Goal: Information Seeking & Learning: Learn about a topic

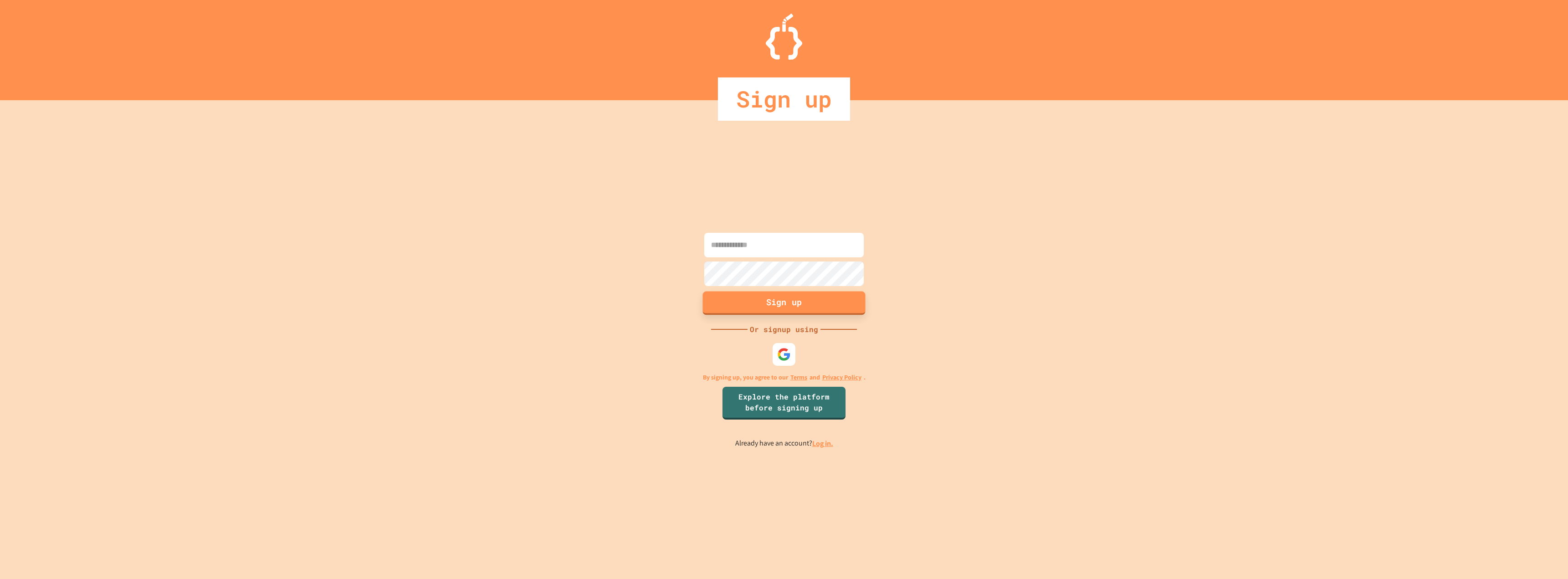
click at [765, 303] on button "Sign up" at bounding box center [784, 303] width 163 height 24
click at [747, 248] on input at bounding box center [784, 245] width 160 height 25
type input "**********"
drag, startPoint x: 832, startPoint y: 250, endPoint x: 682, endPoint y: 226, distance: 151.9
click at [684, 227] on div "**********" at bounding box center [784, 339] width 1568 height 478
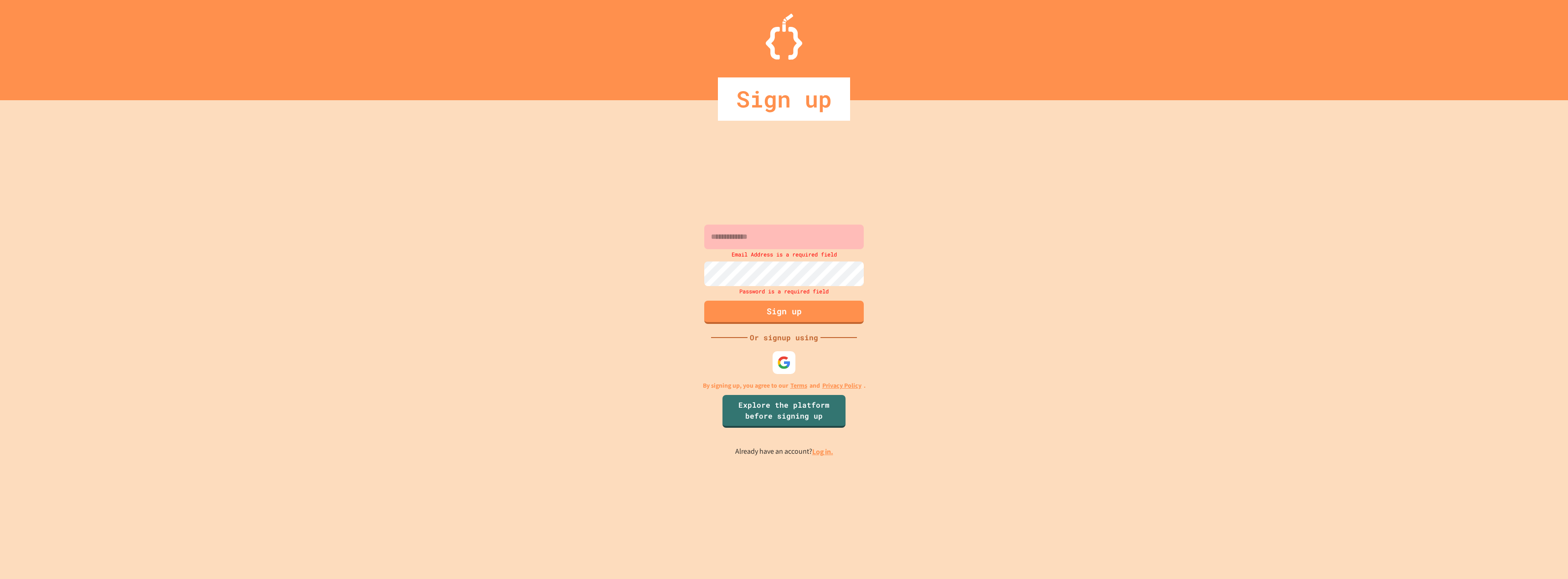
click at [774, 239] on input at bounding box center [784, 236] width 160 height 25
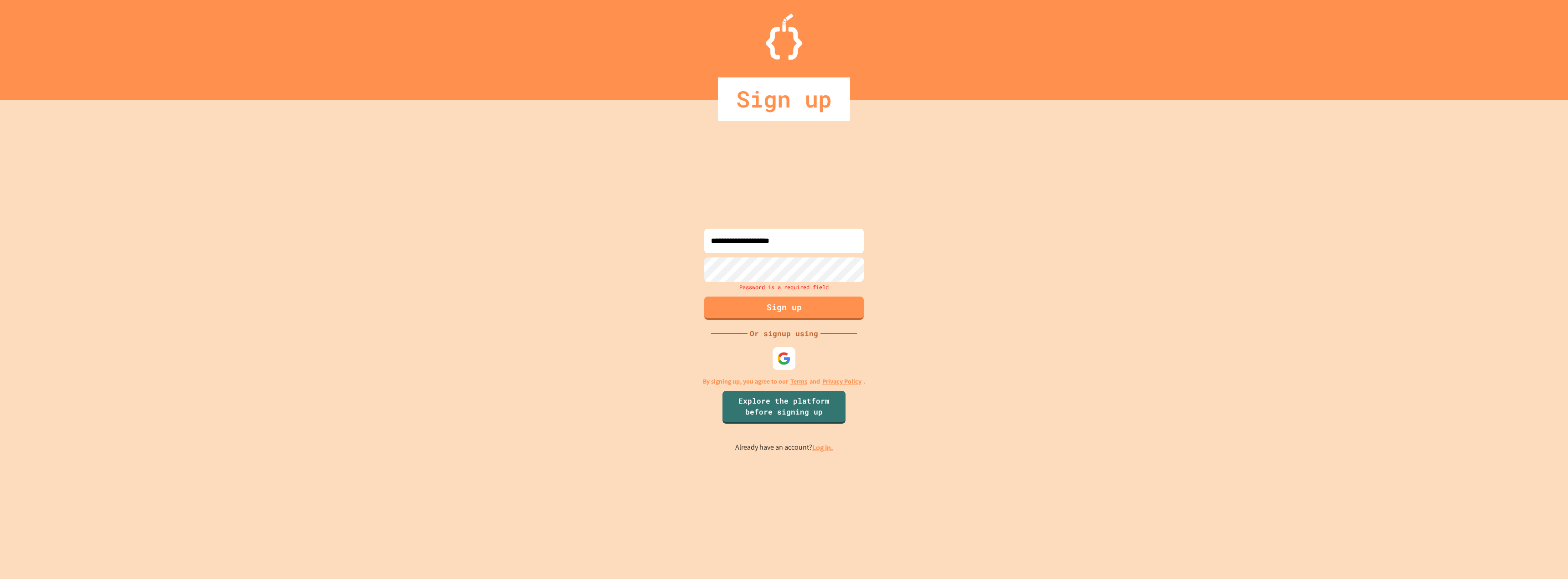
type input "**********"
click at [822, 308] on button "Sign up" at bounding box center [784, 303] width 163 height 24
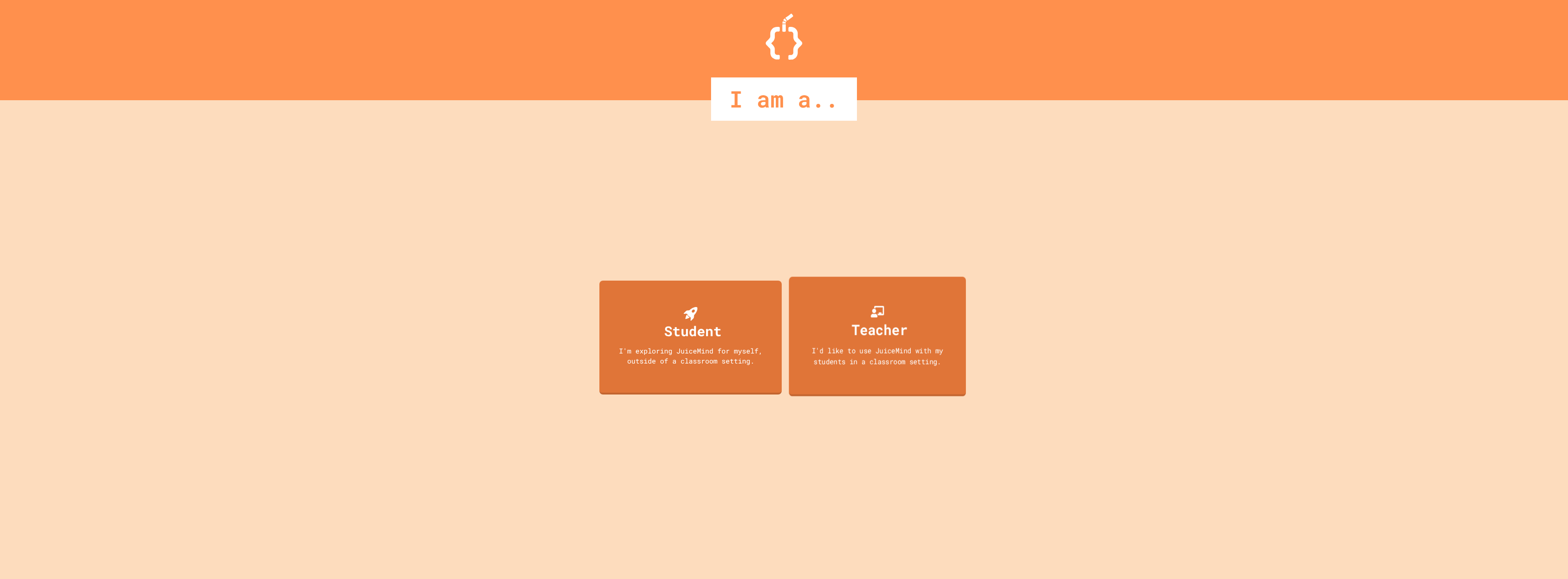
click at [934, 355] on div "I'd like to use JuiceMind with my students in a classroom setting." at bounding box center [877, 355] width 160 height 21
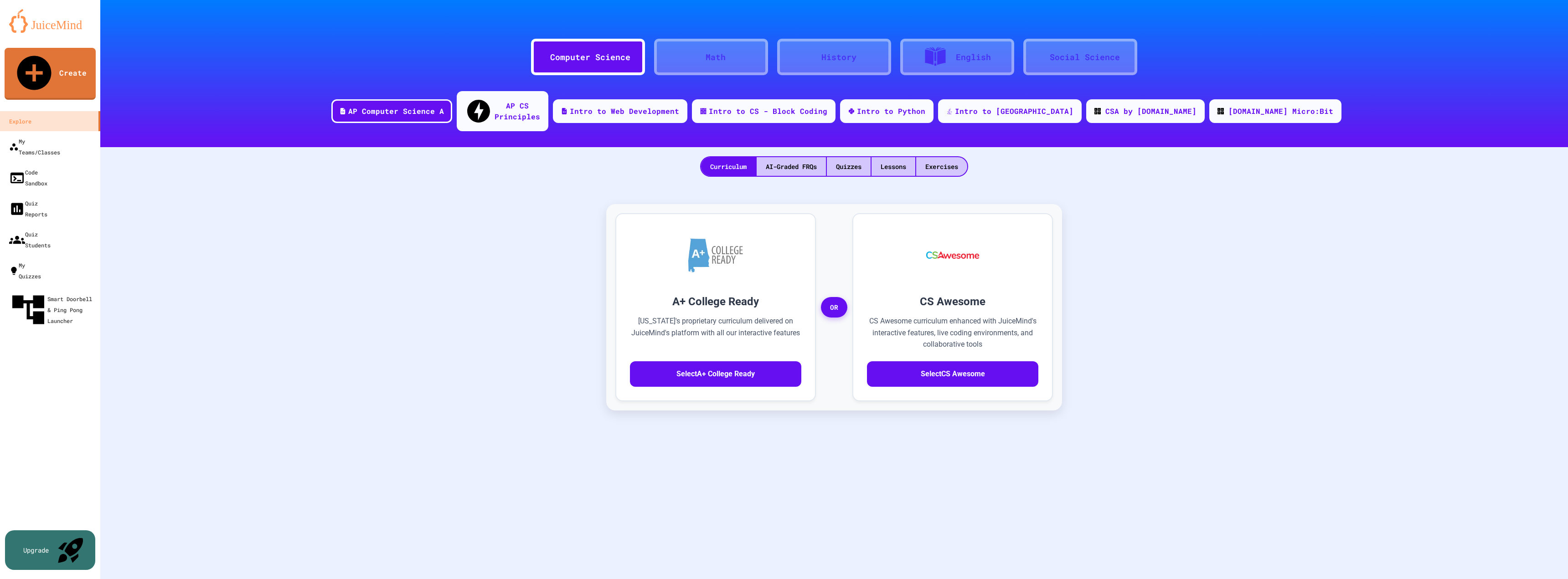
click at [1312, 330] on div "A+ College Ready [US_STATE]'s proprietary curriculum delivered on JuiceMind's p…" at bounding box center [834, 390] width 1450 height 410
click at [251, 375] on div "A+ College Ready [US_STATE]'s proprietary curriculum delivered on JuiceMind's p…" at bounding box center [834, 390] width 1450 height 410
click at [929, 108] on div "Intro to Python" at bounding box center [886, 110] width 96 height 25
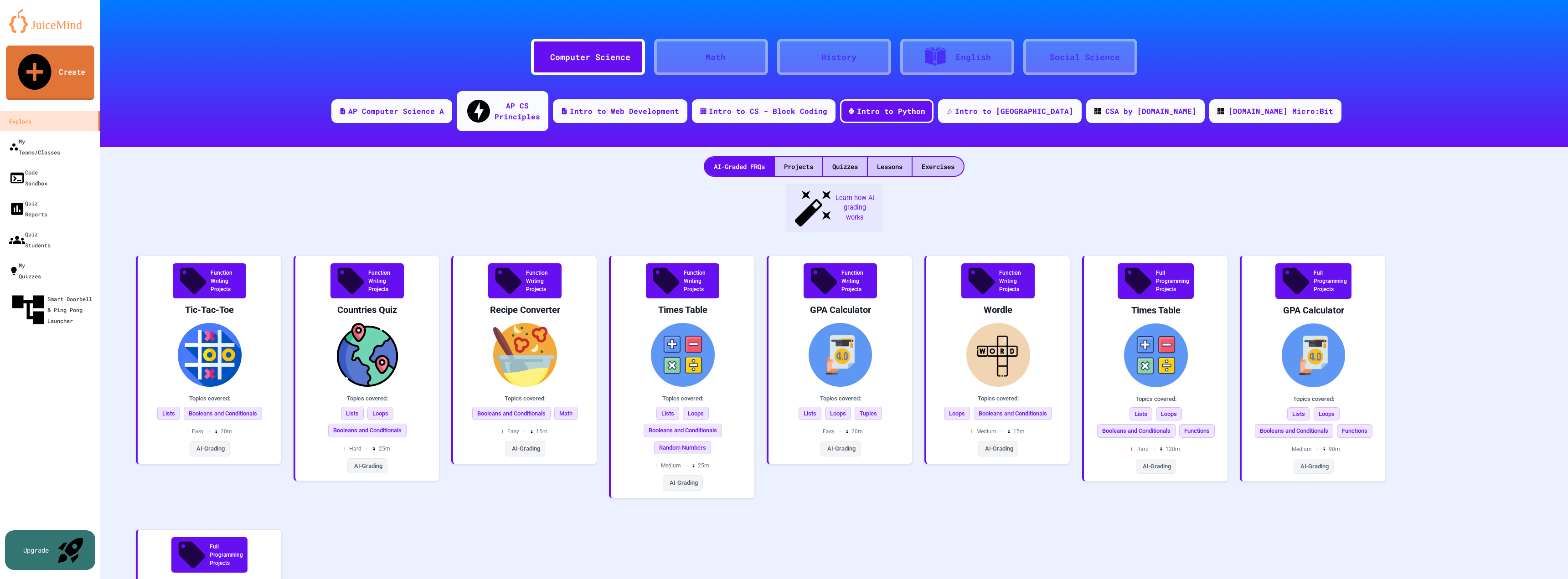
click at [58, 57] on link "Create" at bounding box center [50, 73] width 89 height 55
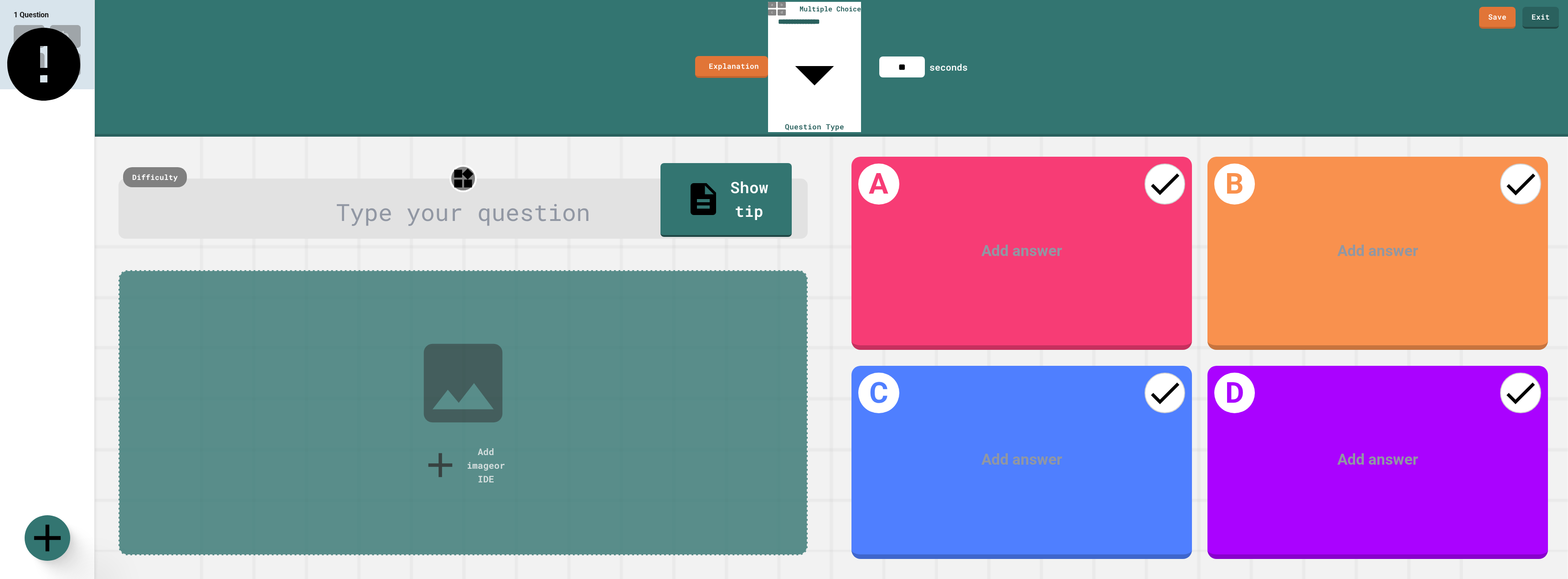
click at [846, 25] on body "**********" at bounding box center [784, 289] width 1568 height 579
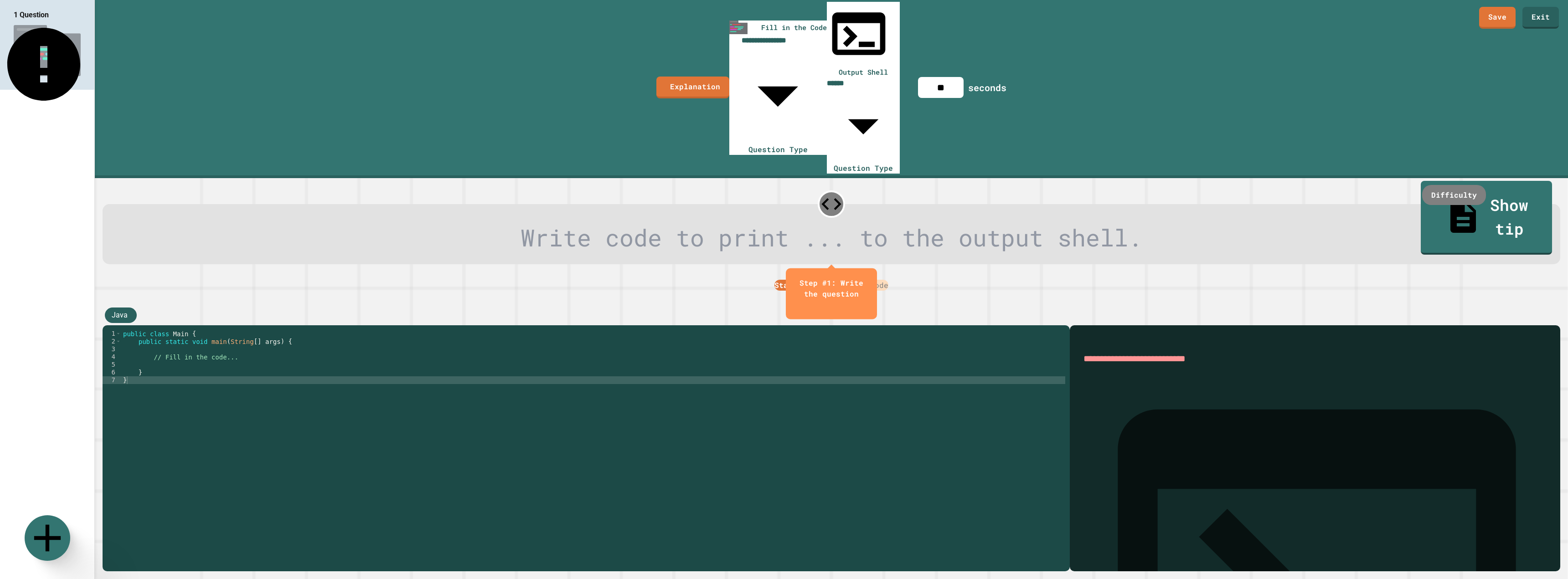
type input "**********"
click at [907, 21] on body "**********" at bounding box center [784, 289] width 1568 height 579
type input "********"
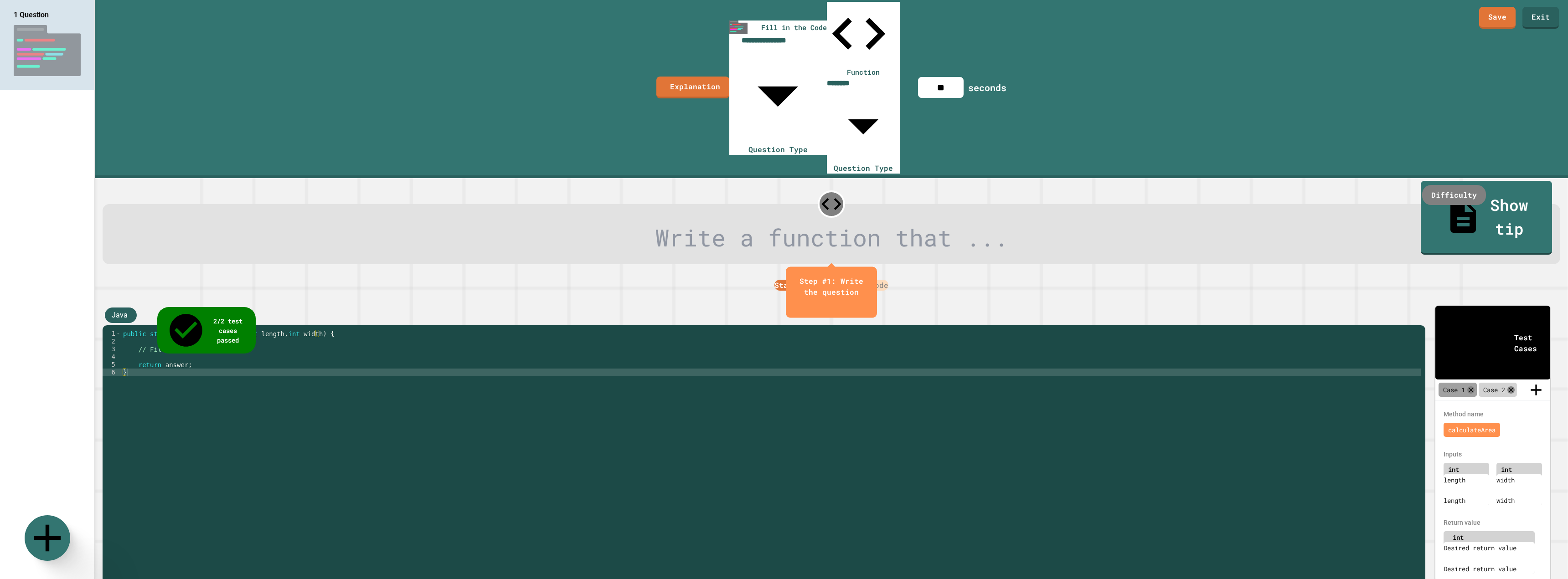
click at [855, 276] on div "Step #1: Write the question" at bounding box center [832, 286] width 73 height 22
click at [1062, 204] on div "Write a function that ..." at bounding box center [832, 234] width 1458 height 61
click at [1387, 279] on div "Starter Code Solution Code" at bounding box center [831, 284] width 1460 height 12
click at [1393, 279] on div "Starter Code Solution Code" at bounding box center [831, 284] width 1460 height 12
click at [832, 305] on icon "close" at bounding box center [832, 305] width 0 height 0
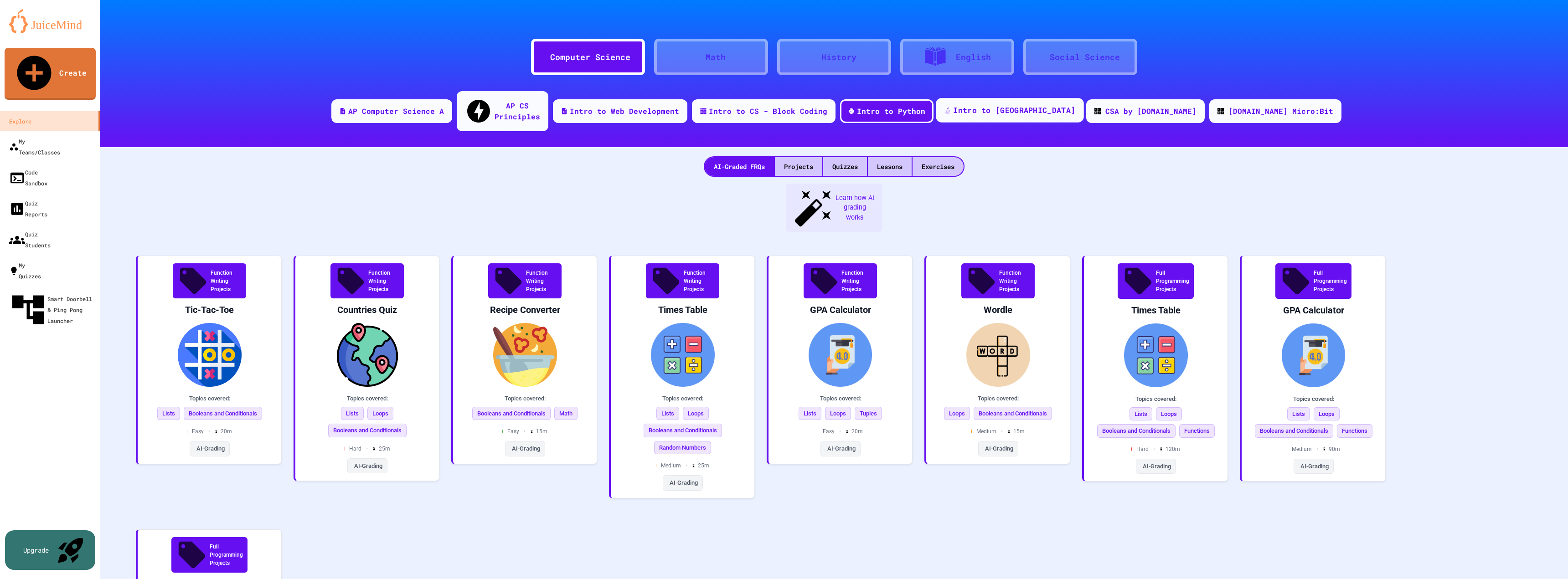
click at [1009, 105] on div "Intro to [GEOGRAPHIC_DATA]" at bounding box center [1015, 110] width 123 height 11
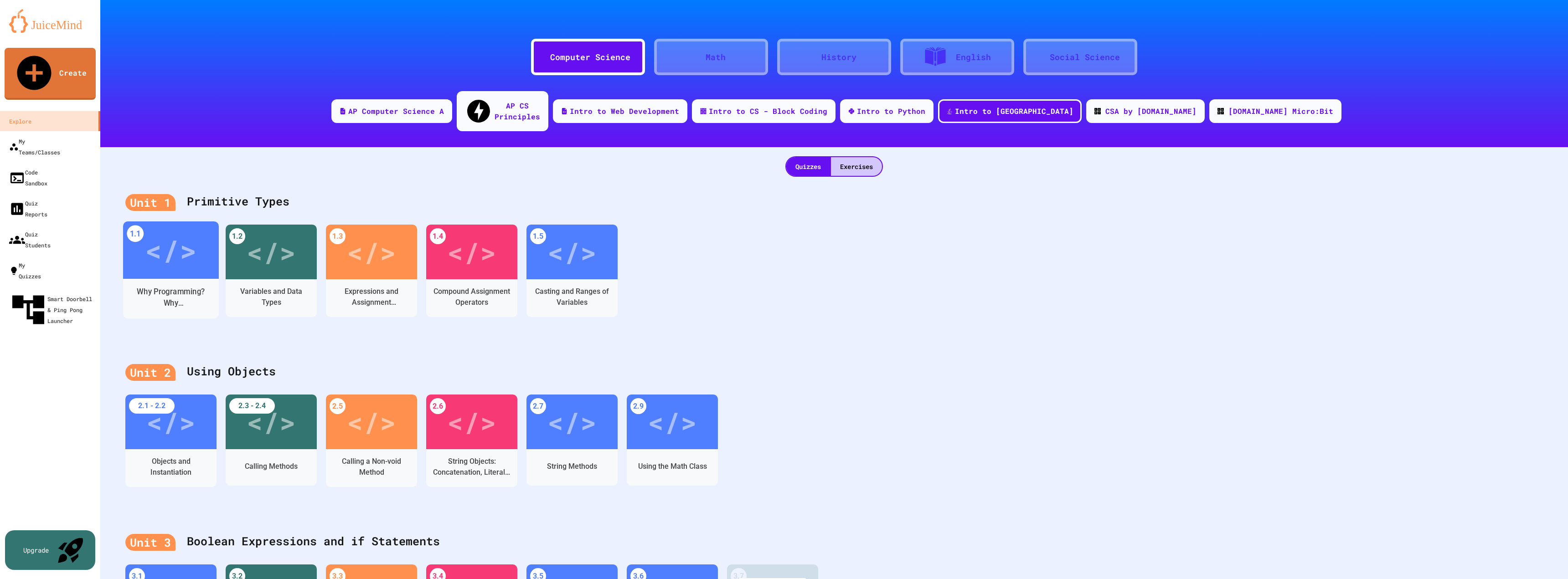
click at [182, 286] on div "Why Programming? Why [GEOGRAPHIC_DATA]?" at bounding box center [171, 298] width 82 height 23
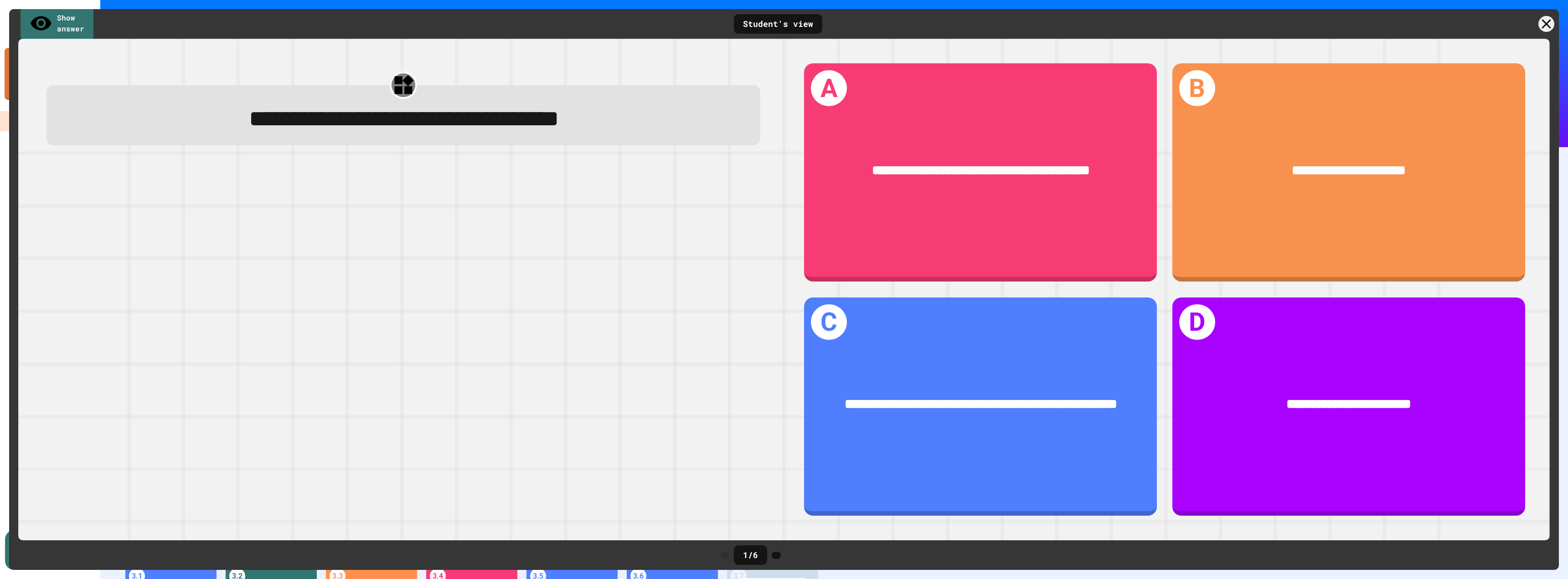
click at [763, 27] on div "Student's view" at bounding box center [778, 24] width 89 height 20
click at [771, 24] on div "Student's view" at bounding box center [778, 24] width 89 height 20
click at [64, 29] on link "Show answer" at bounding box center [57, 23] width 72 height 36
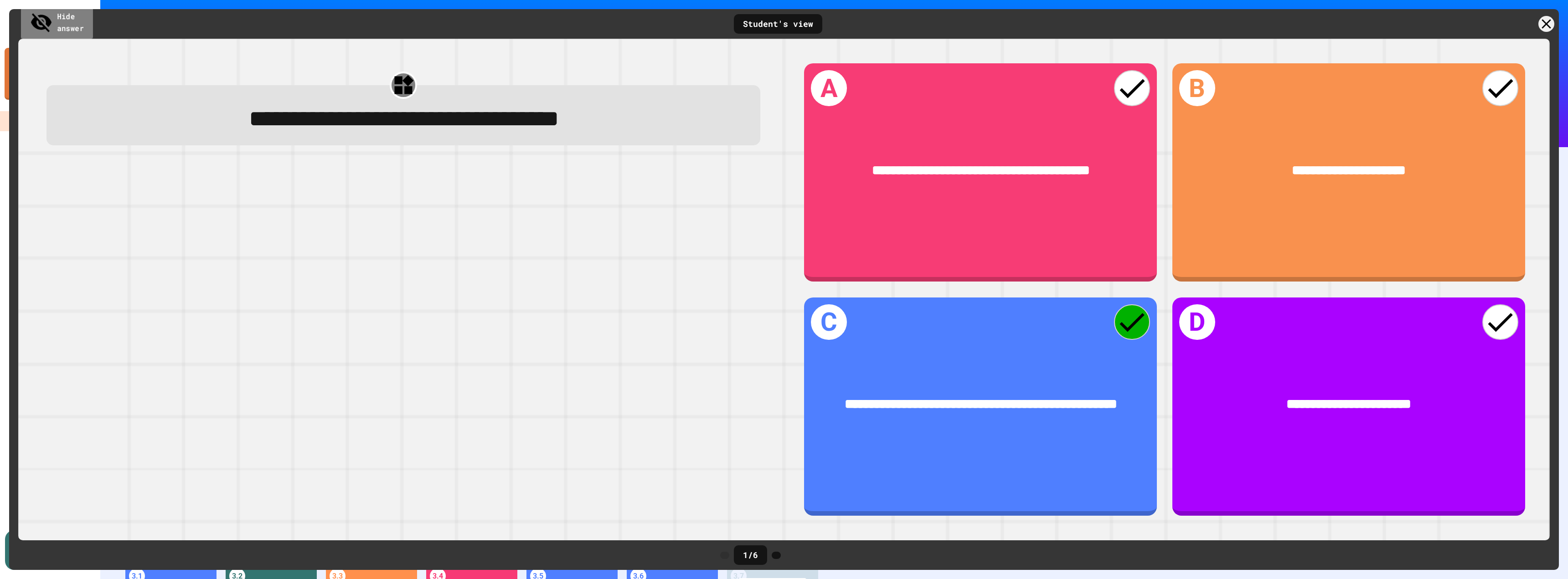
click at [64, 29] on link "Hide answer" at bounding box center [57, 23] width 72 height 36
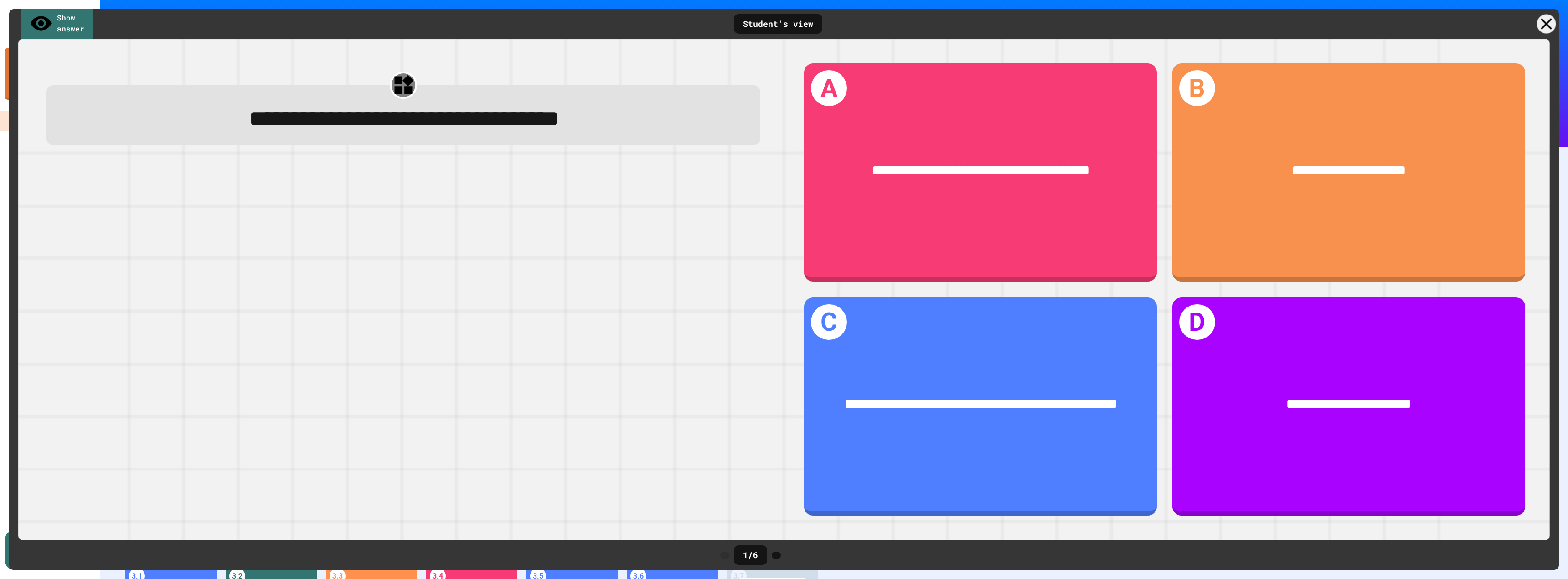
click at [1542, 25] on icon at bounding box center [1546, 24] width 19 height 19
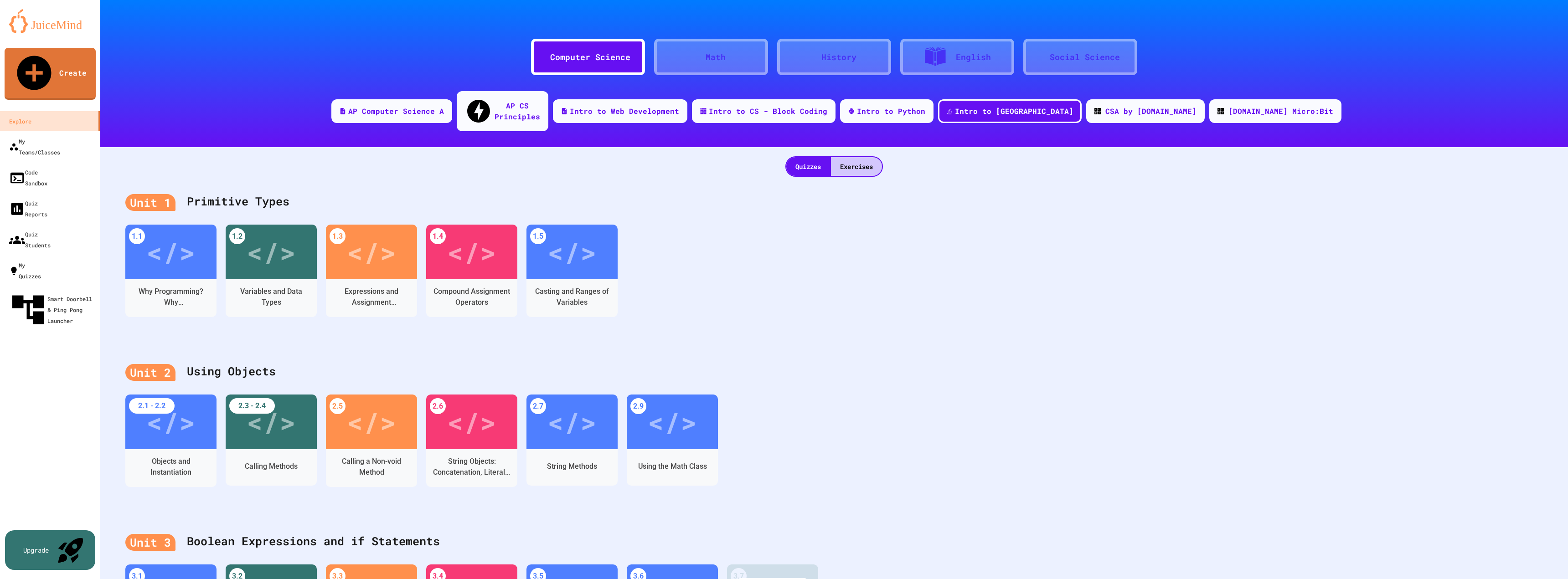
drag, startPoint x: 985, startPoint y: 160, endPoint x: 979, endPoint y: 152, distance: 10.0
click at [927, 107] on div "Intro to Python" at bounding box center [891, 110] width 70 height 11
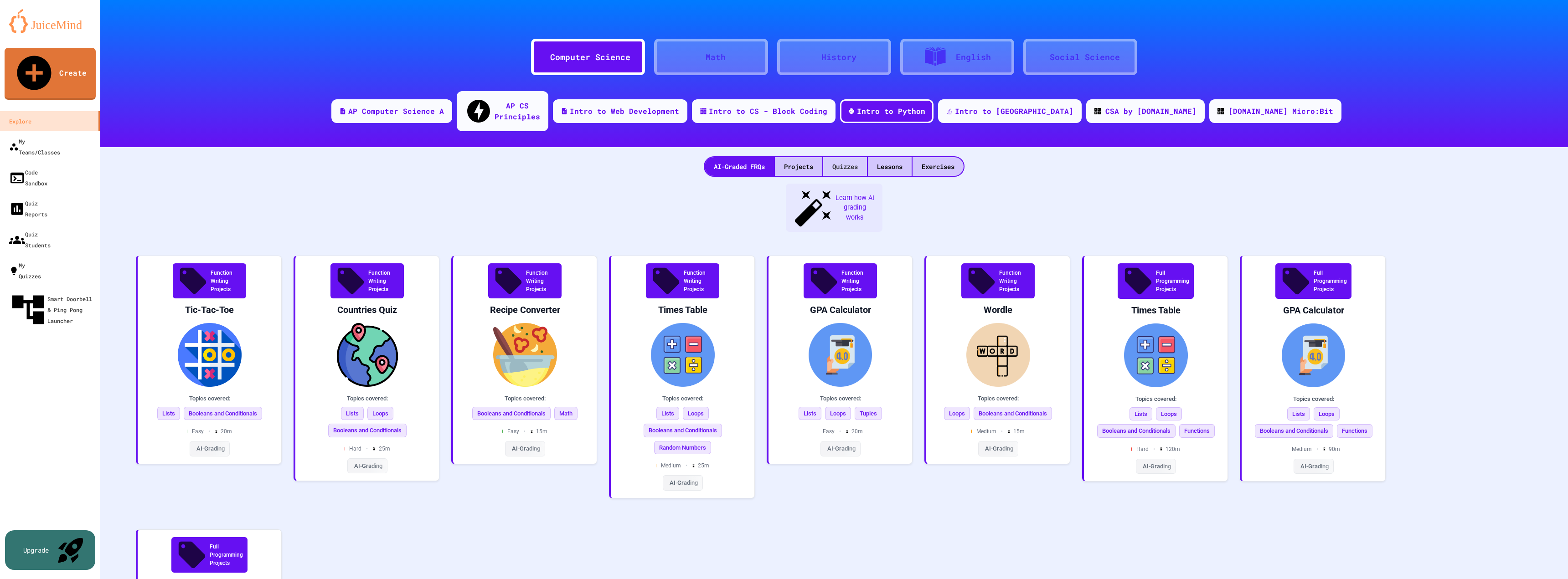
click at [842, 157] on div "Quizzes" at bounding box center [845, 166] width 44 height 19
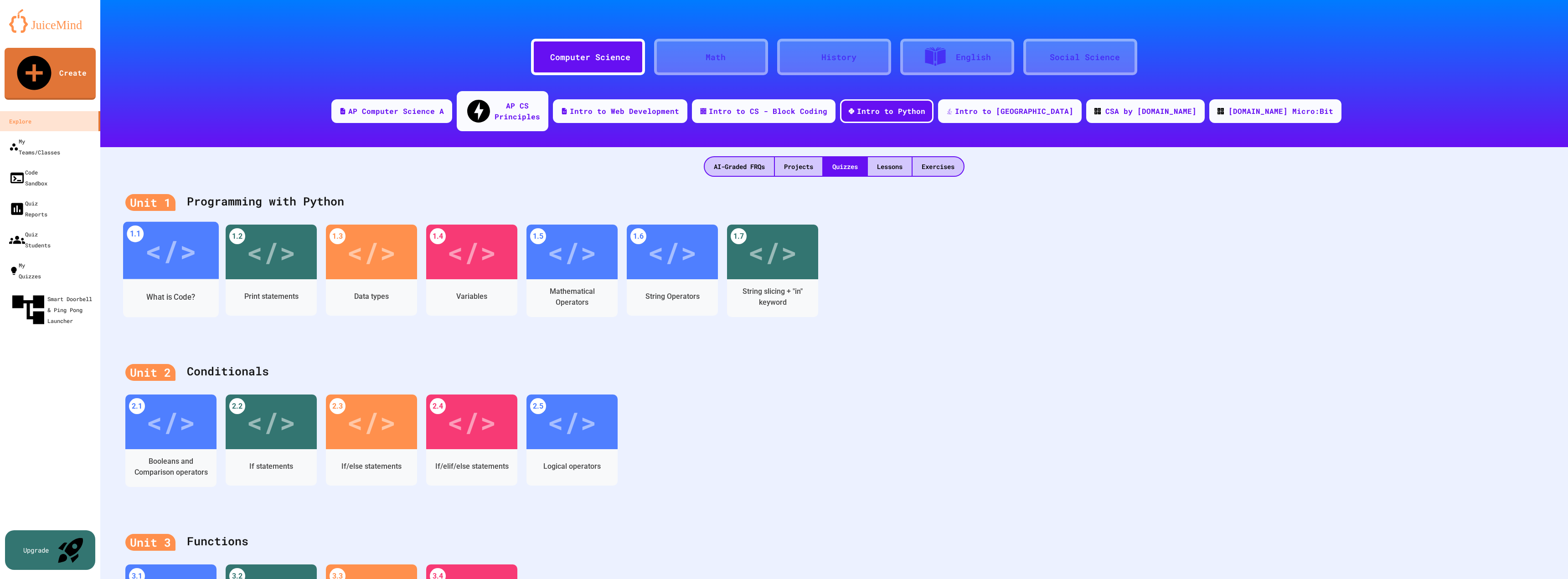
click at [153, 255] on div "</>" at bounding box center [171, 250] width 96 height 58
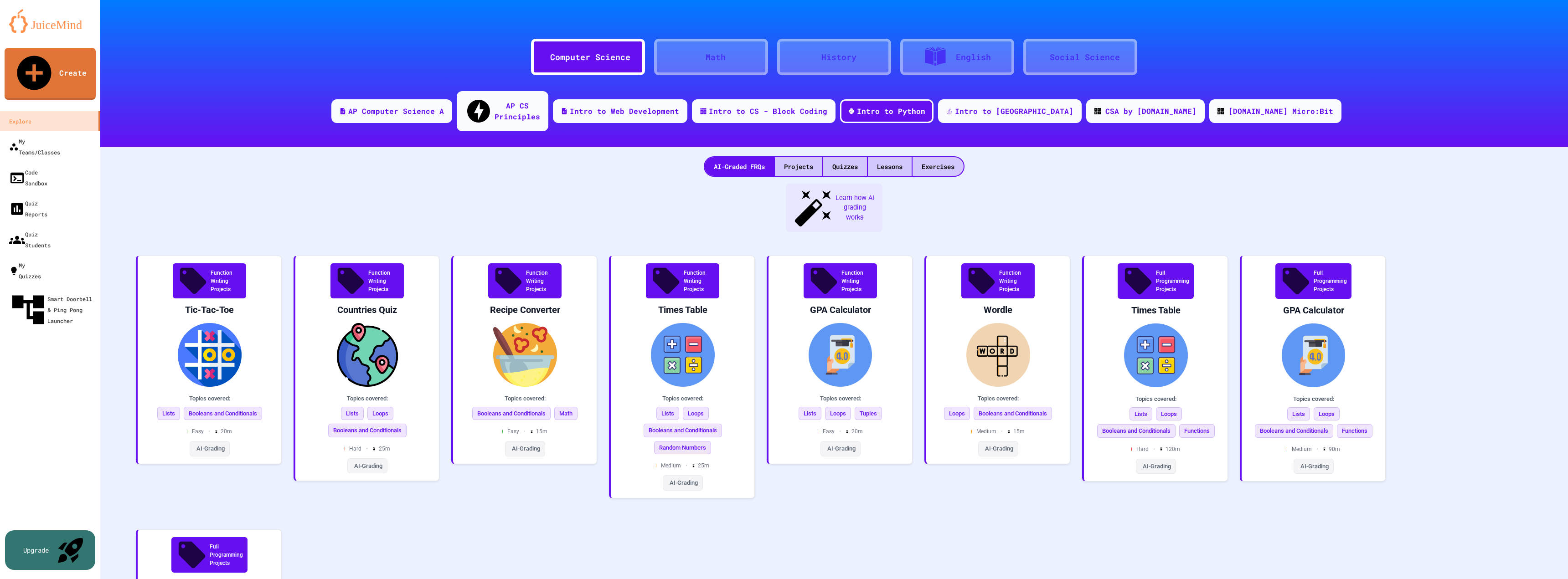
drag, startPoint x: 709, startPoint y: 315, endPoint x: 845, endPoint y: 322, distance: 136.2
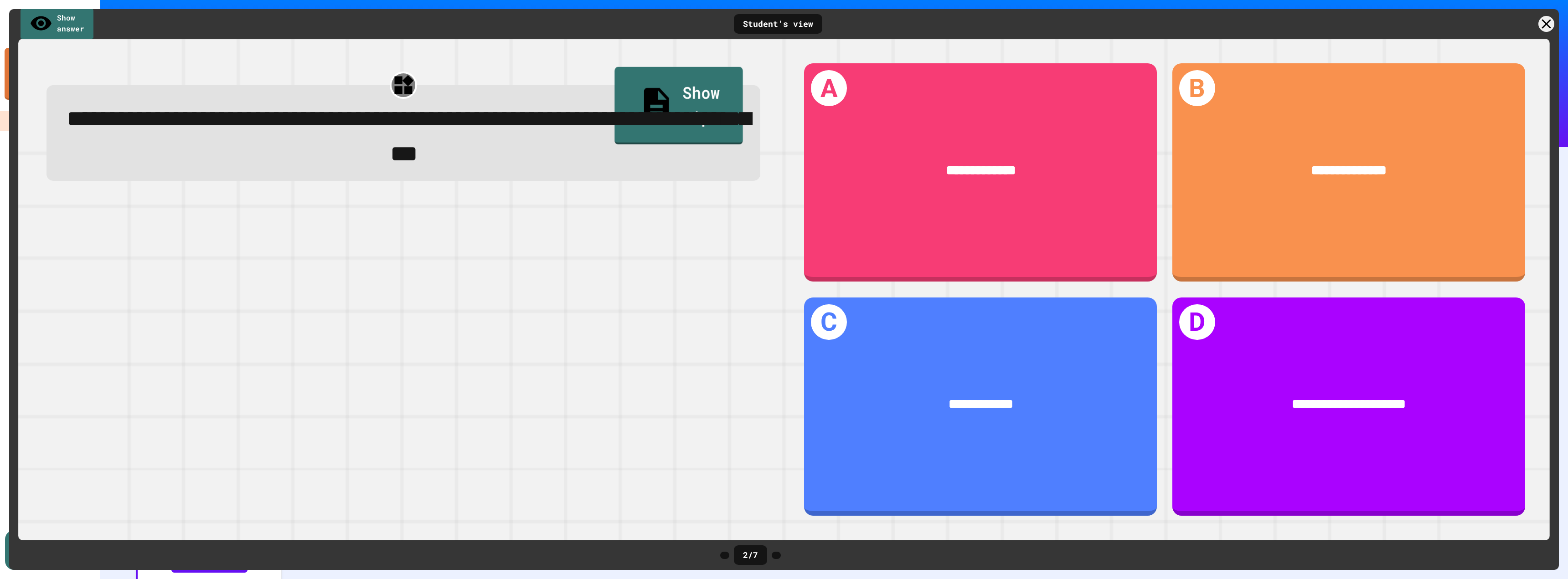
click at [655, 95] on link "Show tip" at bounding box center [679, 106] width 129 height 77
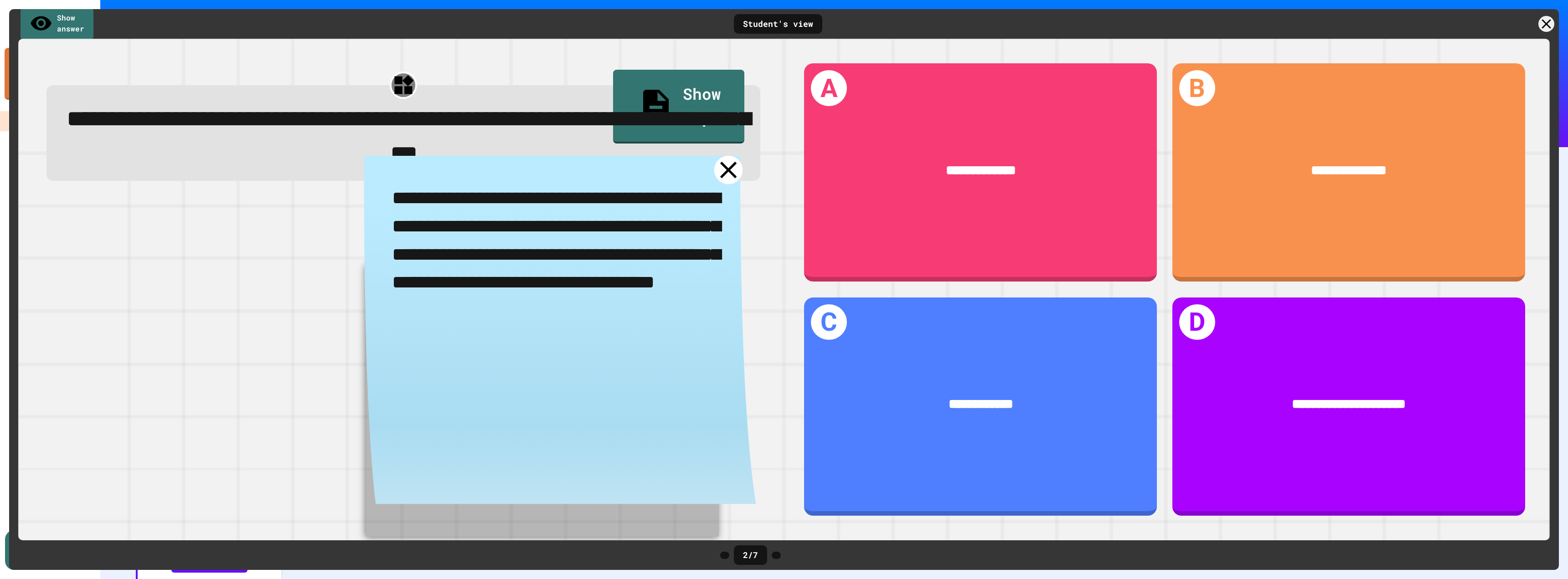
click at [728, 182] on icon at bounding box center [729, 170] width 28 height 28
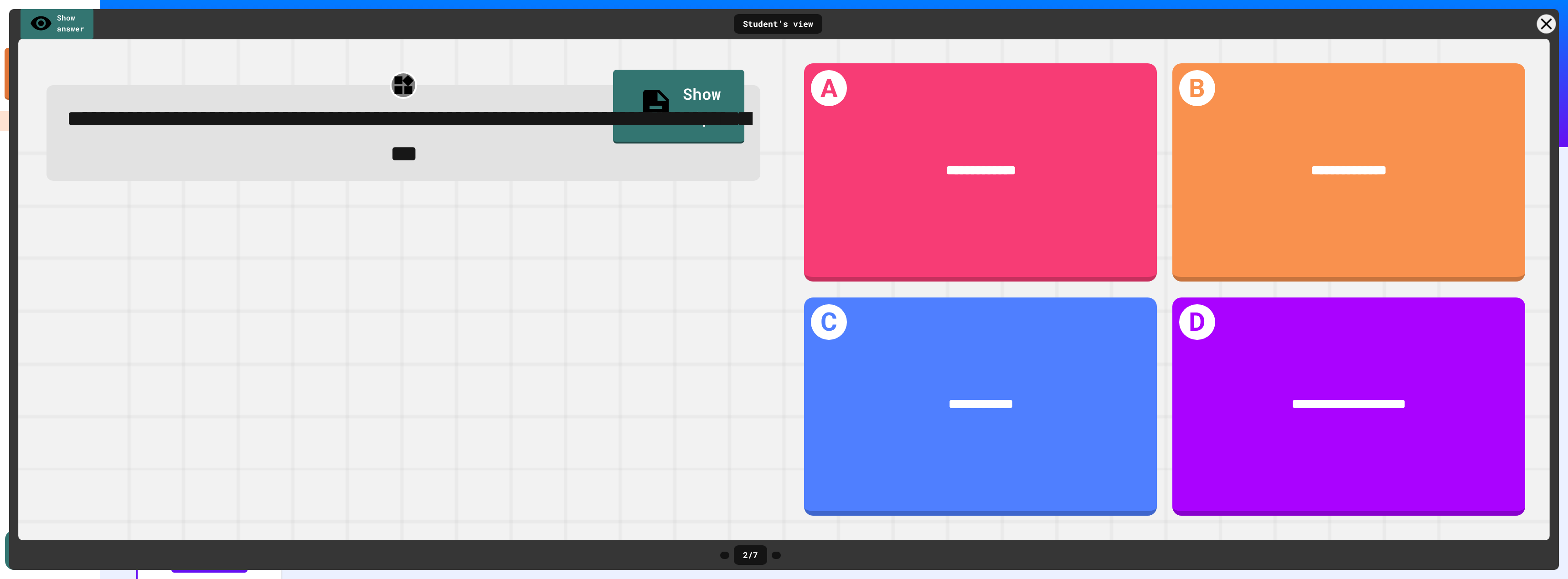
click at [1541, 26] on icon at bounding box center [1546, 24] width 19 height 19
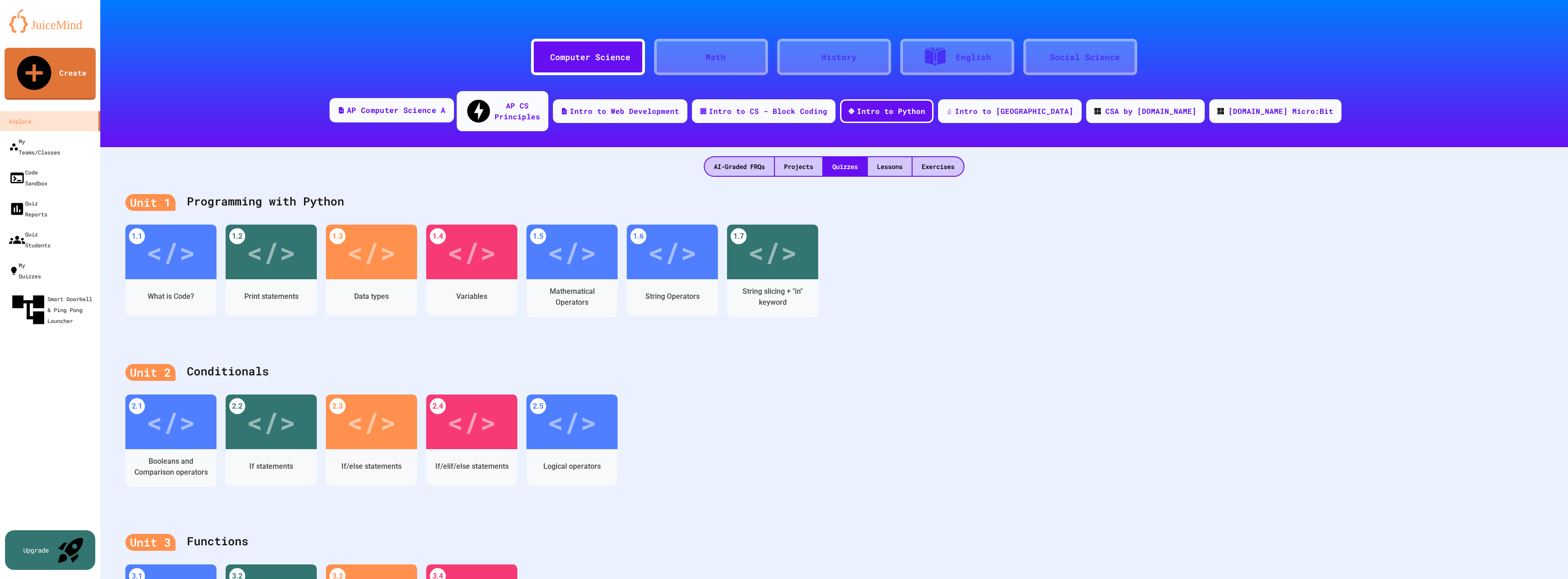
click at [446, 105] on div "AP Computer Science A" at bounding box center [396, 110] width 99 height 11
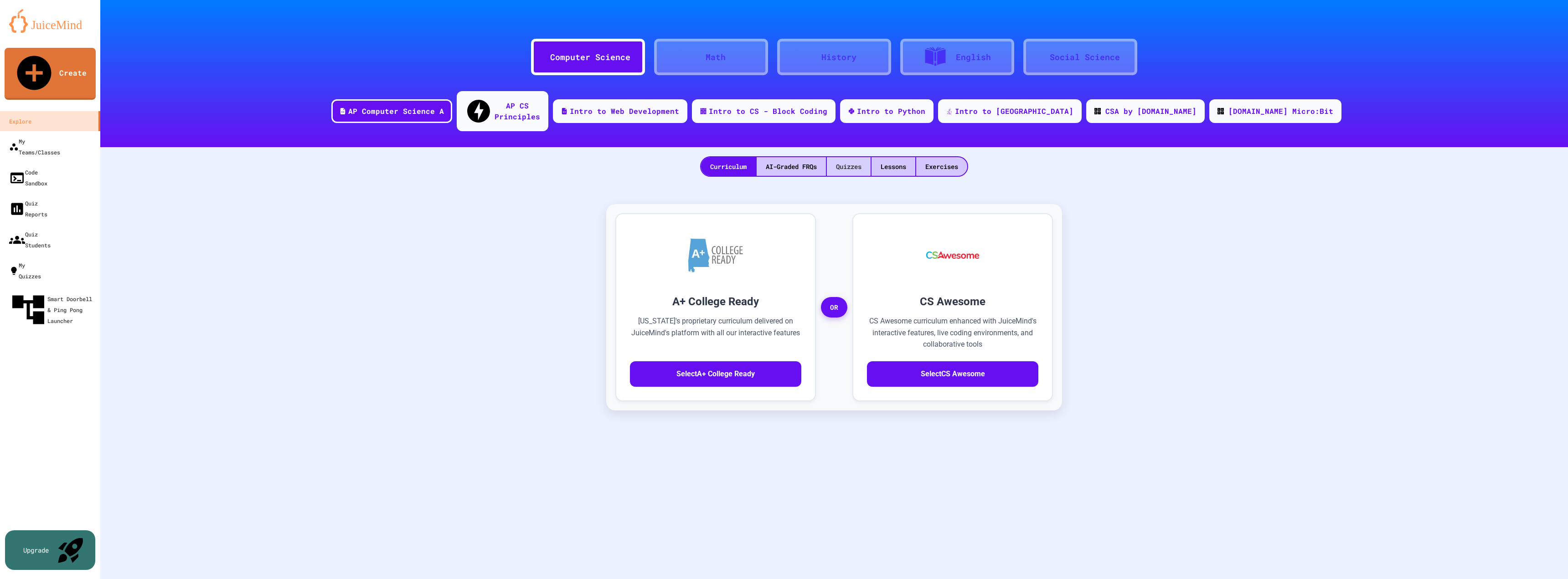
click at [848, 157] on div "Quizzes" at bounding box center [849, 166] width 44 height 19
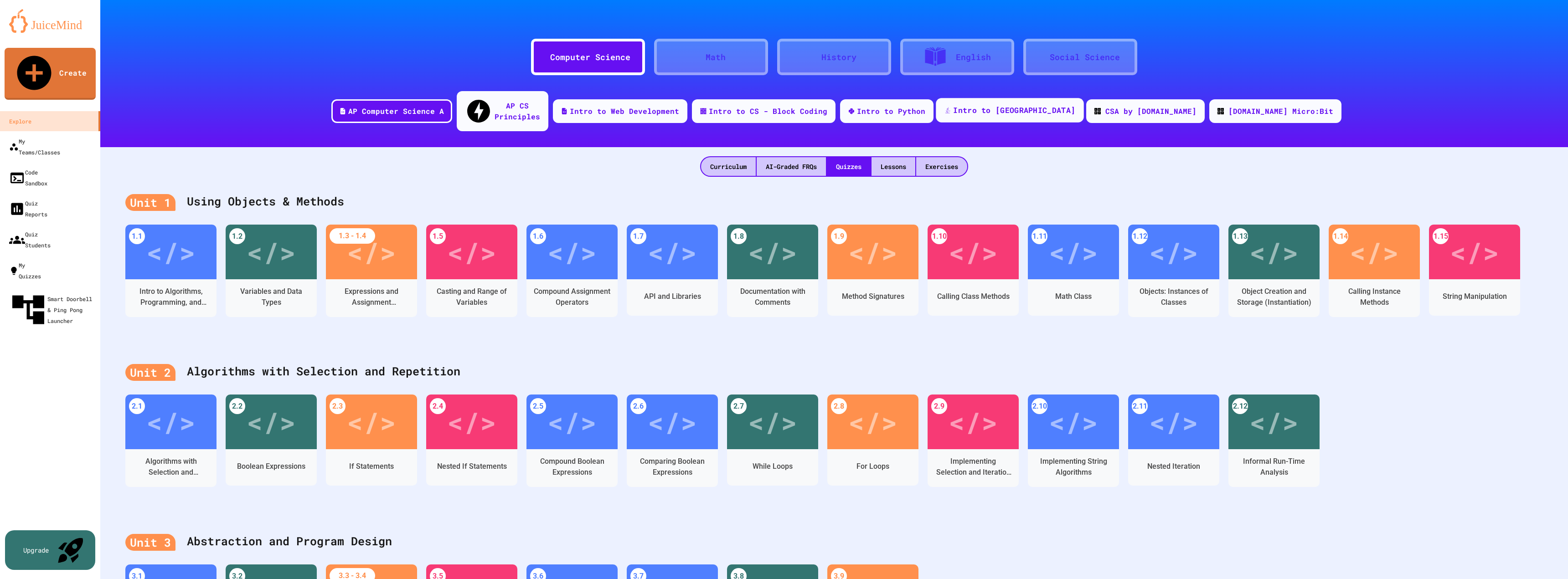
click at [1039, 109] on div "Intro to [GEOGRAPHIC_DATA]" at bounding box center [1010, 110] width 148 height 25
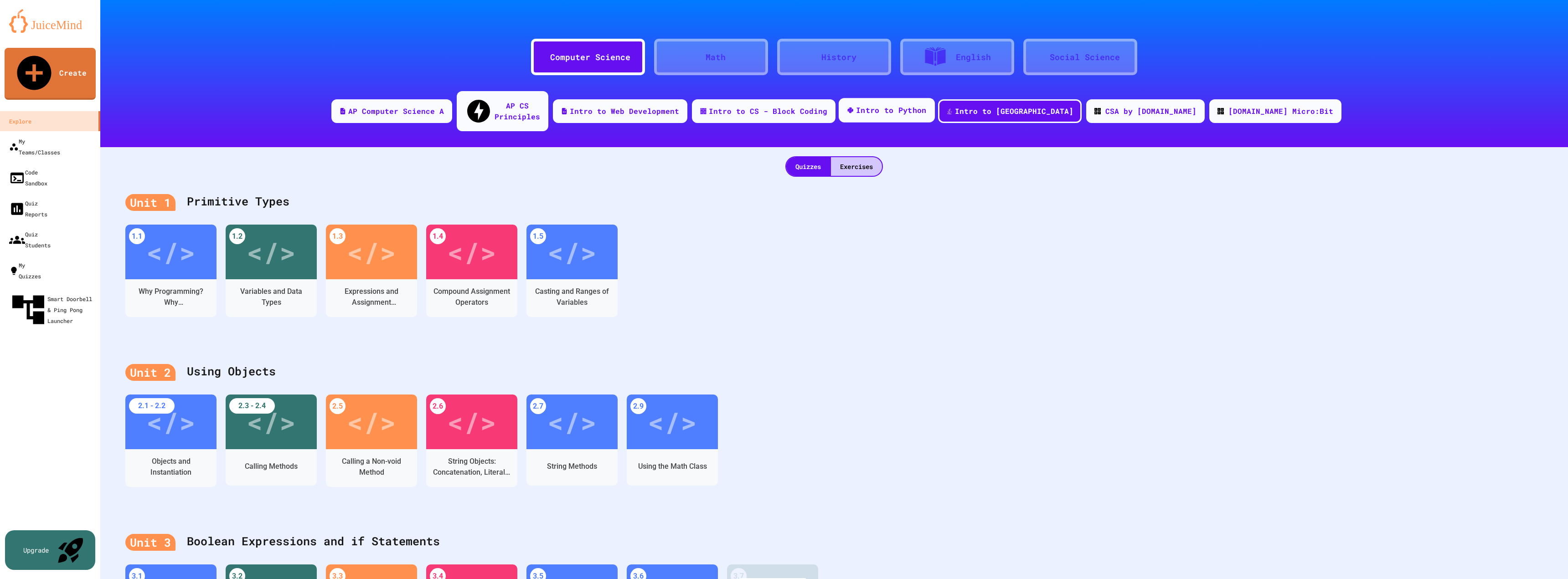
click at [927, 105] on div "Intro to Python" at bounding box center [891, 110] width 70 height 11
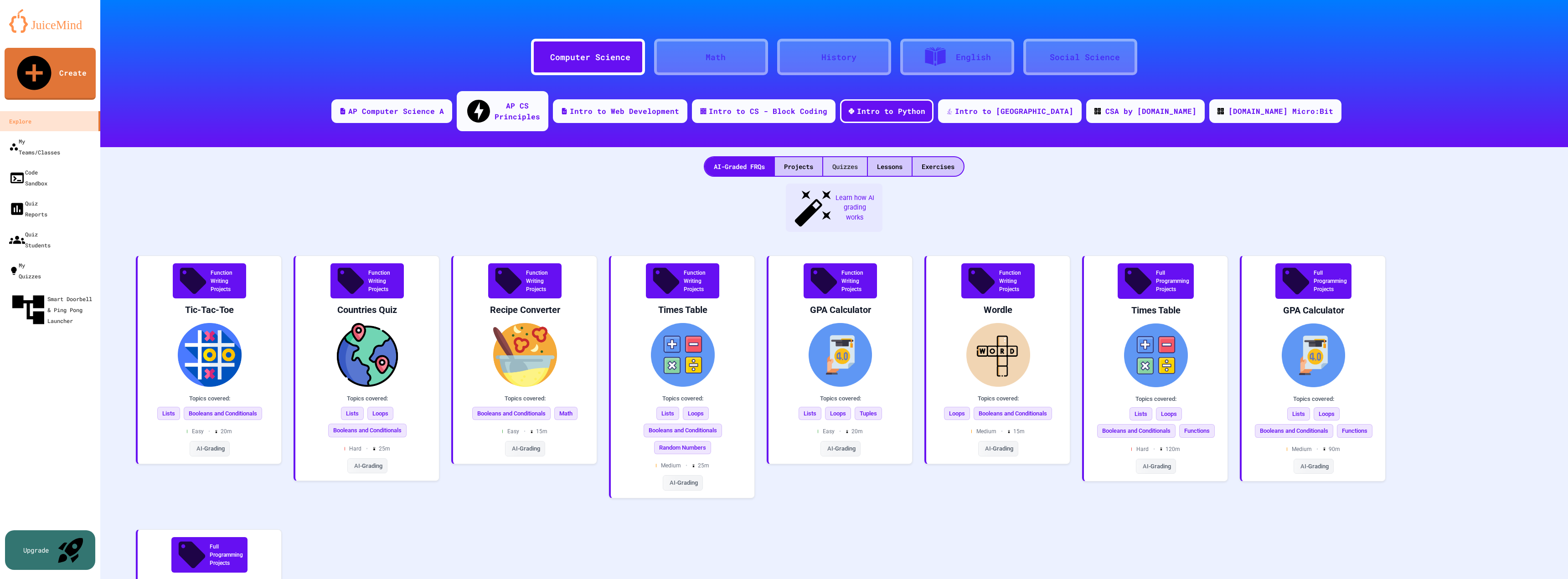
click at [835, 157] on div "Quizzes" at bounding box center [845, 166] width 44 height 19
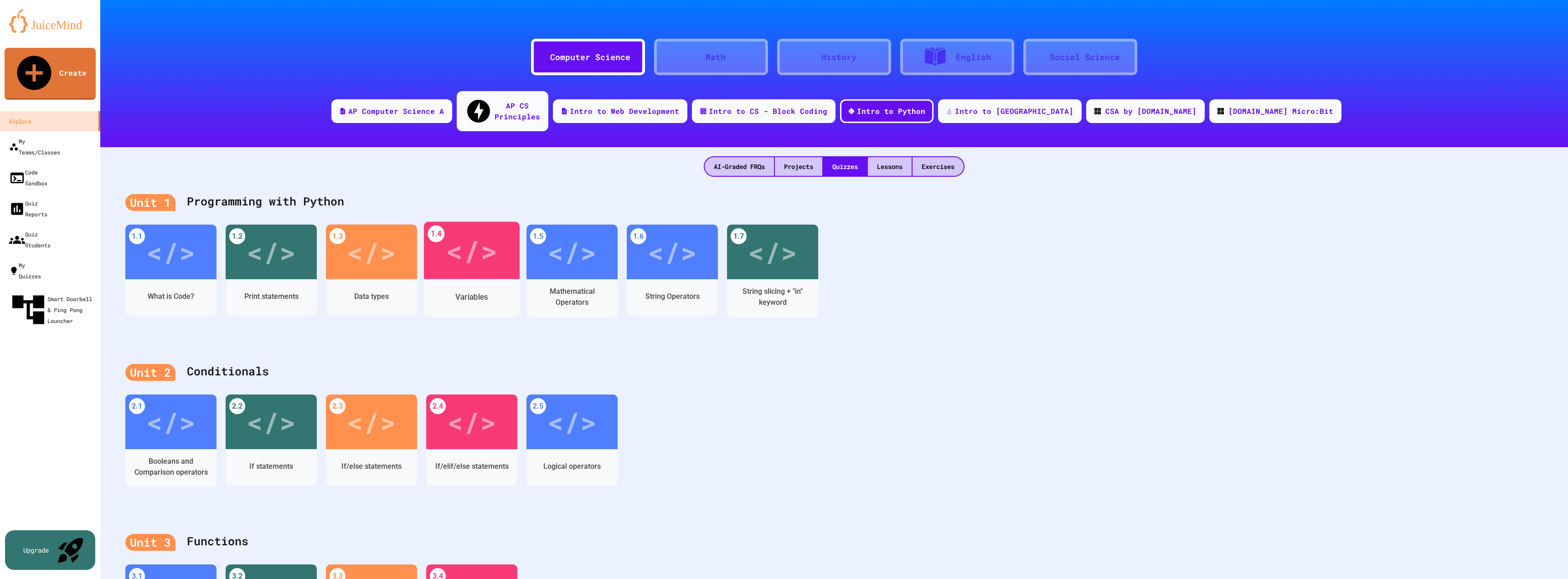
click at [472, 291] on div "Variables" at bounding box center [472, 297] width 32 height 11
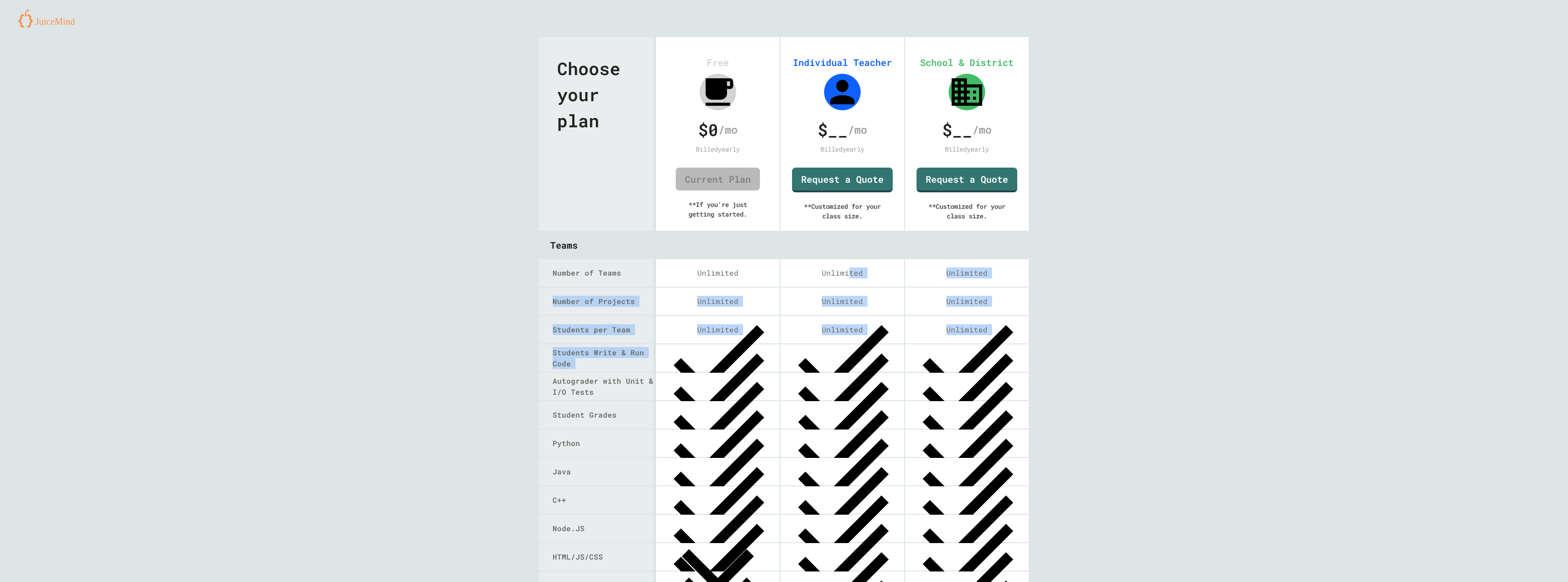
drag, startPoint x: 844, startPoint y: 261, endPoint x: 833, endPoint y: 346, distance: 85.7
click at [833, 342] on div "Unlimited" at bounding box center [842, 330] width 124 height 28
